Goal: Find specific page/section: Find specific page/section

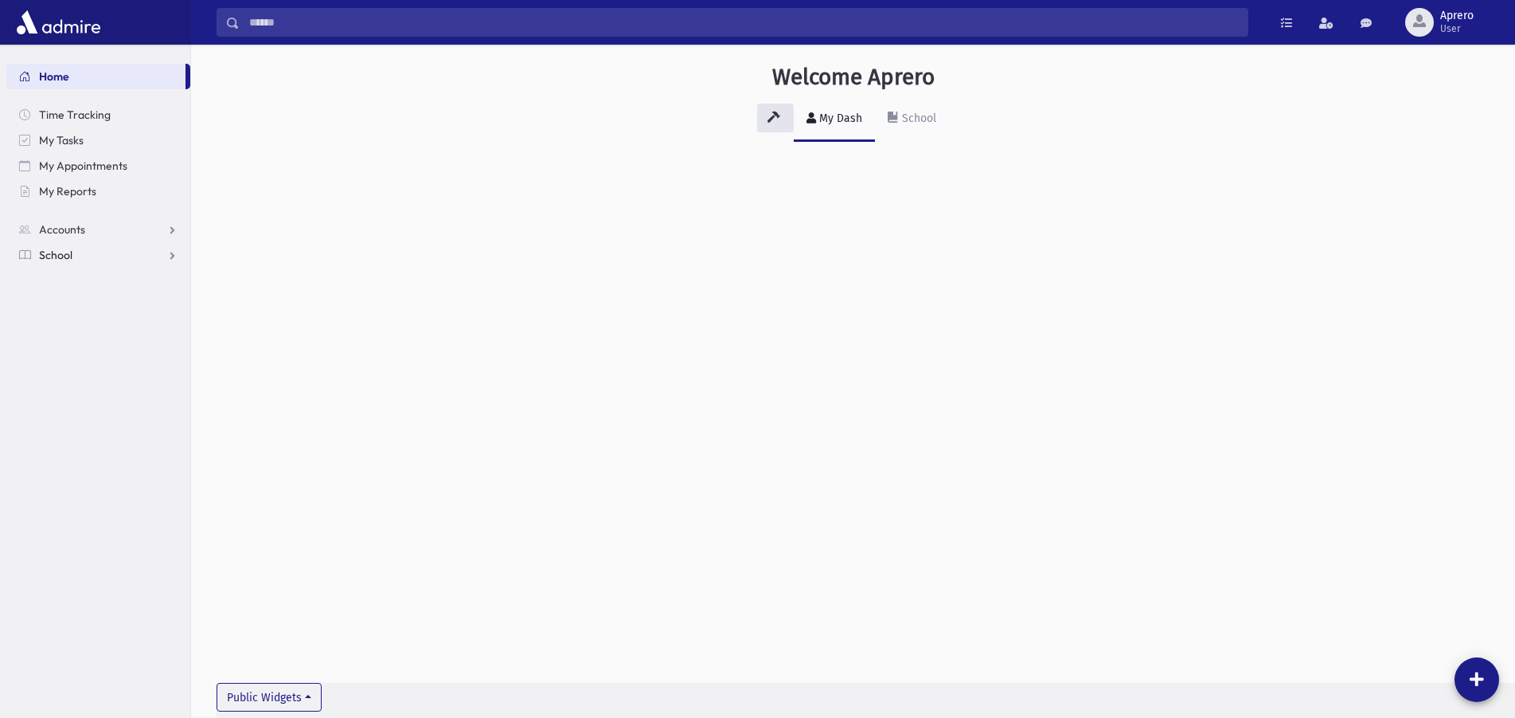
click at [137, 255] on link "School" at bounding box center [98, 254] width 184 height 25
click at [91, 284] on span "Students" at bounding box center [70, 280] width 44 height 14
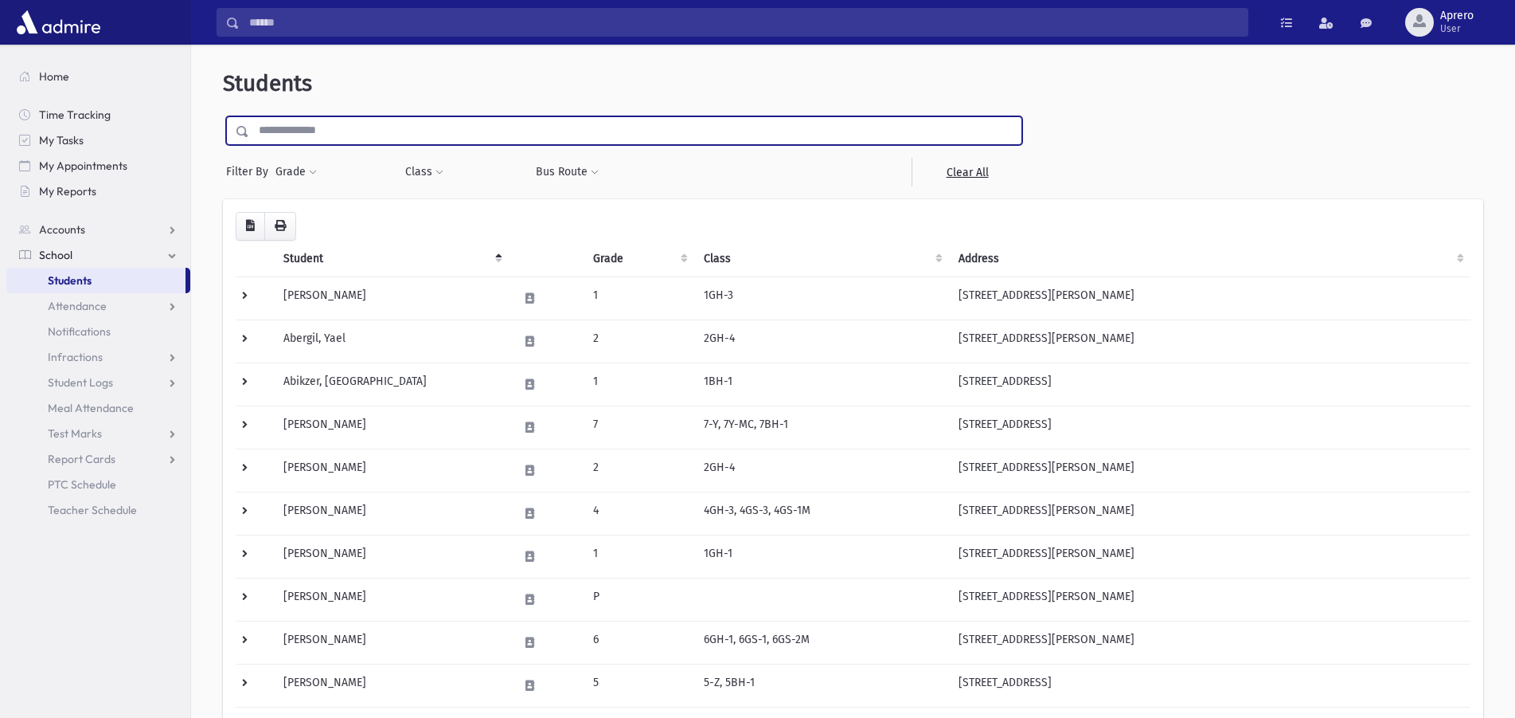
click at [340, 127] on input "text" at bounding box center [635, 130] width 772 height 29
type input "*******"
click at [223, 116] on input "submit" at bounding box center [245, 127] width 45 height 22
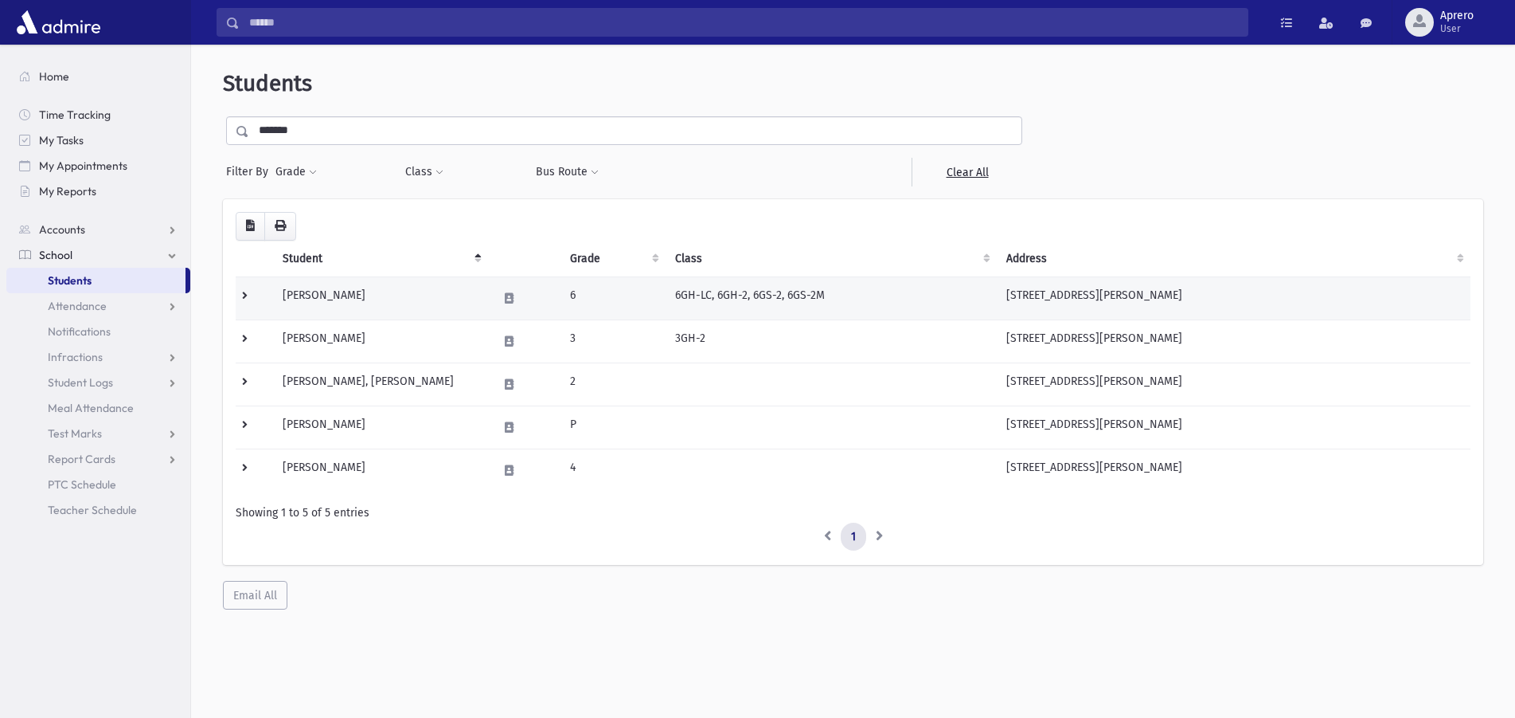
click at [327, 295] on td "Szanzer, Baila" at bounding box center [380, 297] width 215 height 43
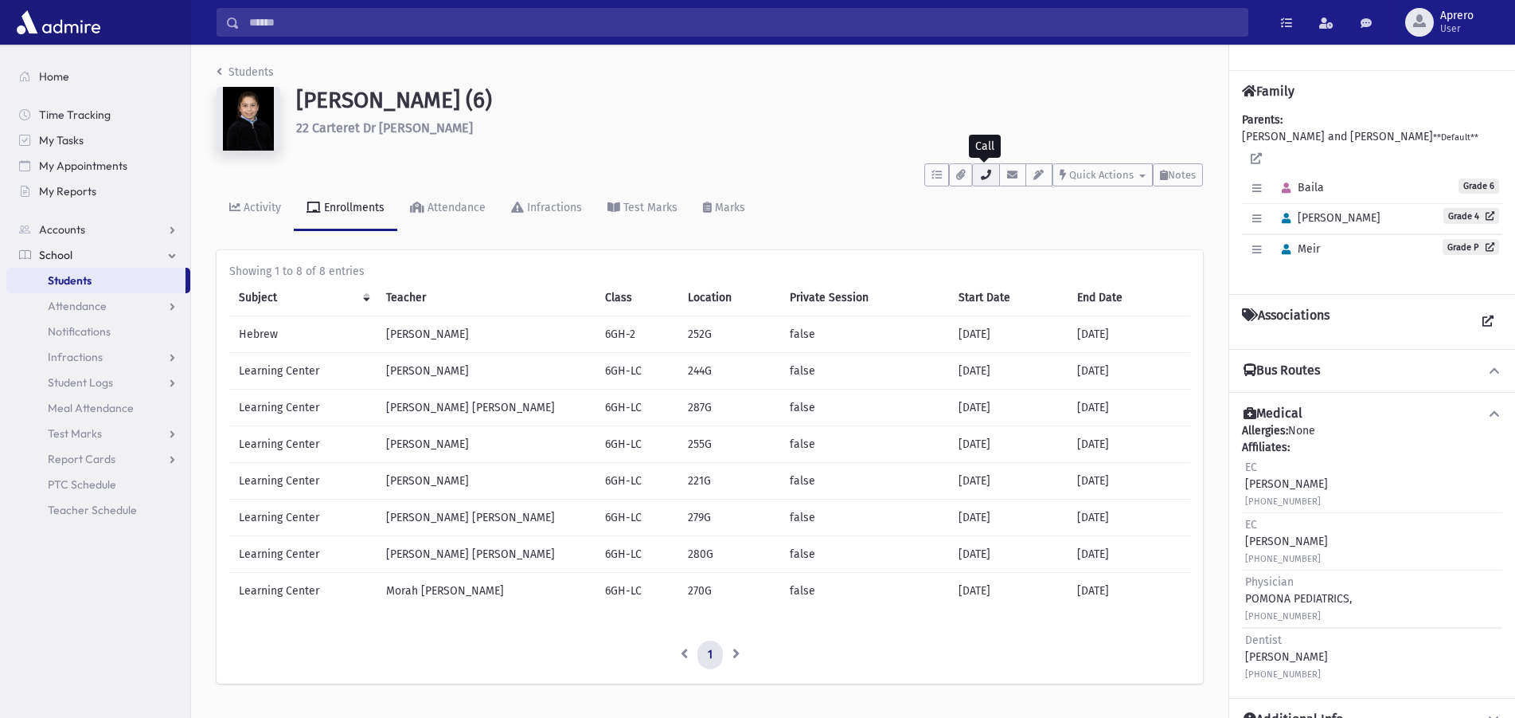
click at [987, 178] on icon "button" at bounding box center [986, 175] width 13 height 10
click at [984, 217] on div "• HerCell : [PHONE_NUMBER]" at bounding box center [1056, 215] width 168 height 29
click at [980, 178] on icon "button" at bounding box center [986, 175] width 13 height 10
